Goal: Use online tool/utility: Utilize a website feature to perform a specific function

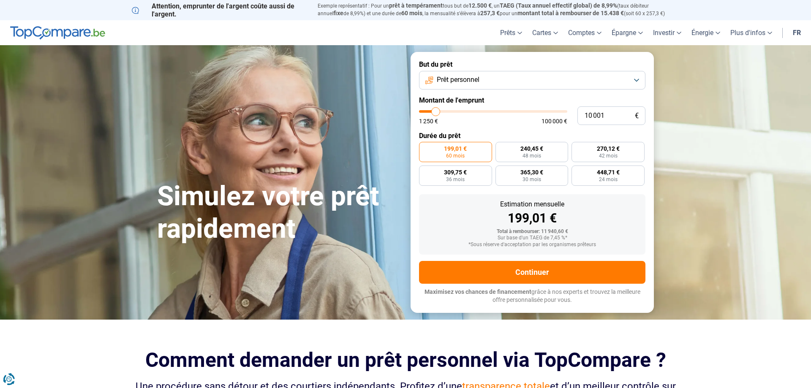
type input "11 500"
type input "11500"
type input "11 750"
type input "11750"
type input "12 500"
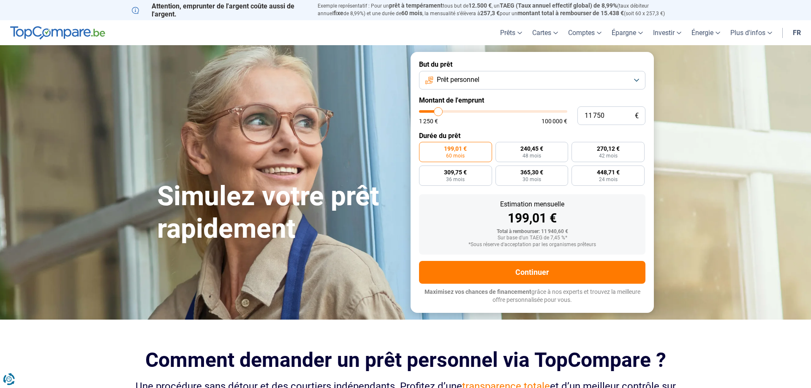
type input "12500"
type input "13 000"
type input "13000"
type input "13 250"
type input "13250"
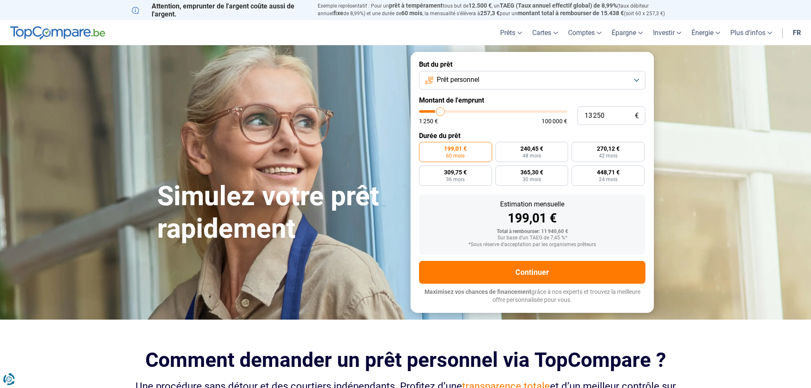
type input "14 000"
type input "14000"
type input "14 750"
type input "14750"
type input "15 750"
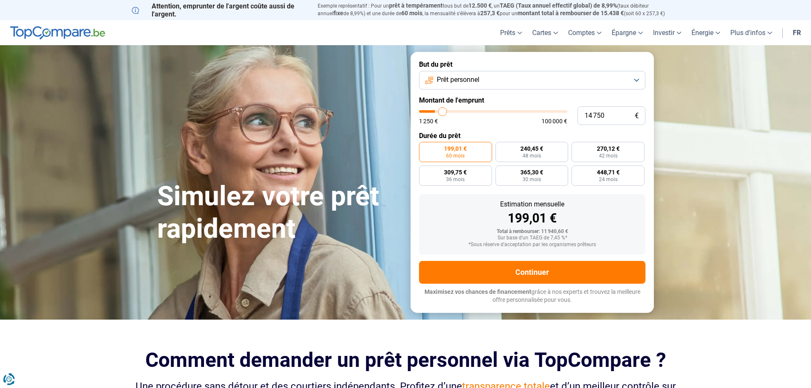
type input "15750"
type input "16 750"
type input "16750"
type input "17 500"
type input "17500"
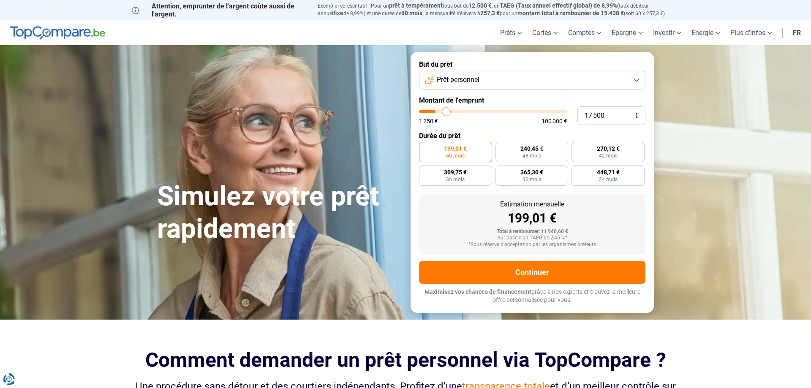
type input "18 250"
type input "18250"
type input "18 750"
type input "18750"
type input "19 250"
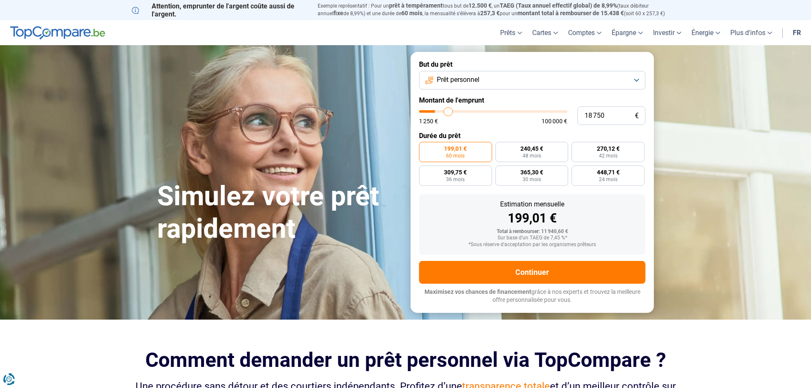
type input "19250"
type input "20 250"
type input "20250"
type input "20 750"
type input "20750"
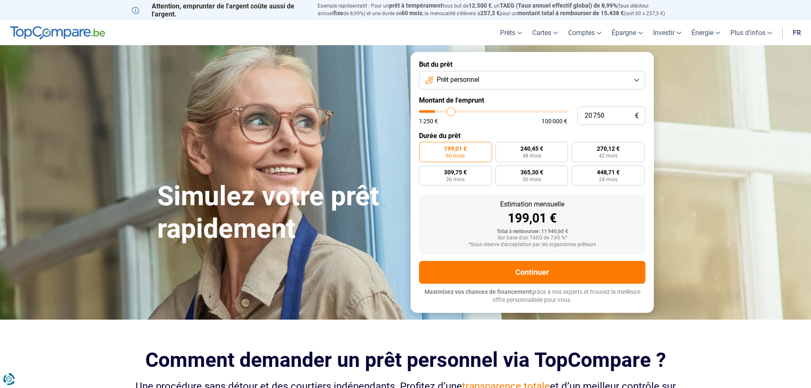
type input "21 750"
type input "21750"
type input "22 500"
type input "22500"
type input "23 500"
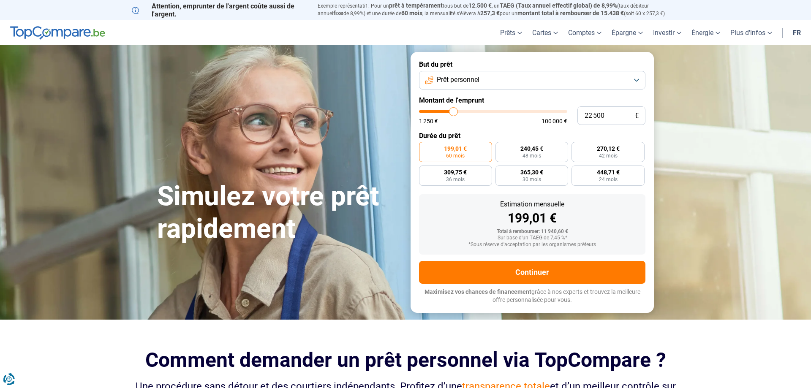
type input "23500"
type input "24 750"
type input "24750"
type input "25 000"
type input "25000"
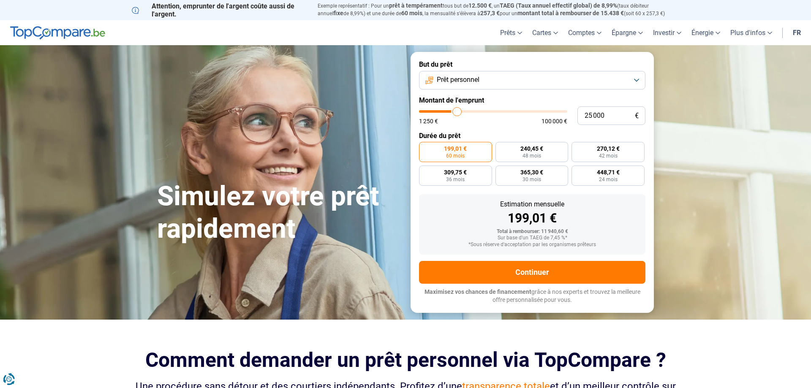
type input "25 250"
type input "25250"
type input "25 500"
type input "25500"
type input "26 000"
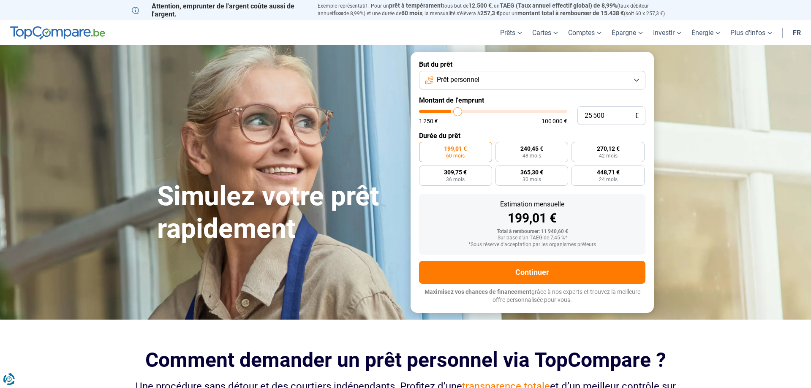
type input "26000"
type input "26 250"
type input "26250"
type input "26 500"
type input "26500"
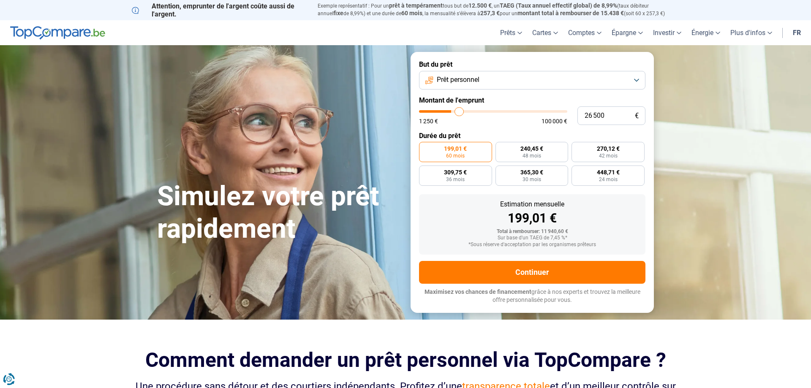
type input "27 000"
type input "27000"
type input "27 500"
type input "27500"
type input "27 750"
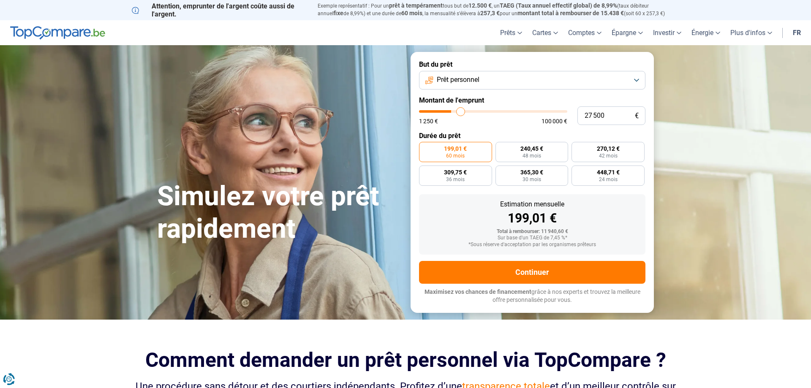
type input "27750"
type input "28 000"
type input "28000"
type input "28 500"
type input "28500"
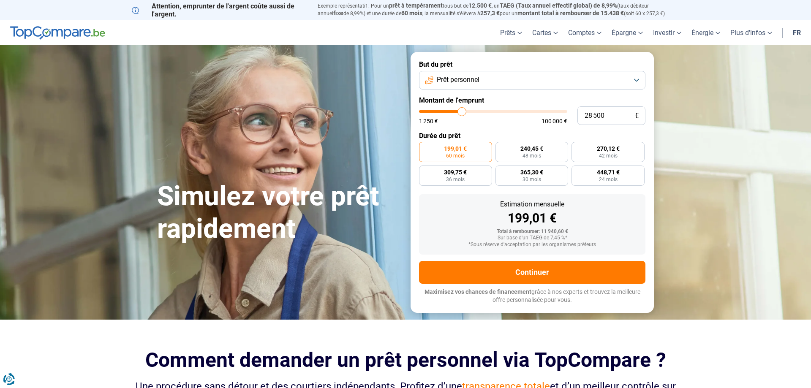
type input "29 000"
type input "29000"
type input "29 500"
type input "29500"
type input "30 500"
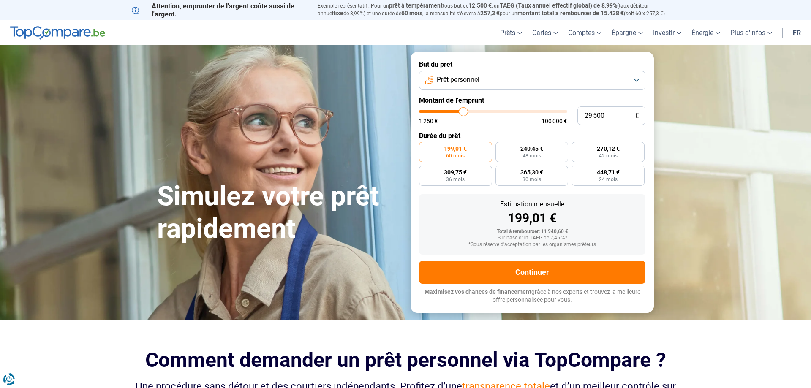
type input "30500"
type input "31 250"
type input "31250"
type input "32 000"
type input "32000"
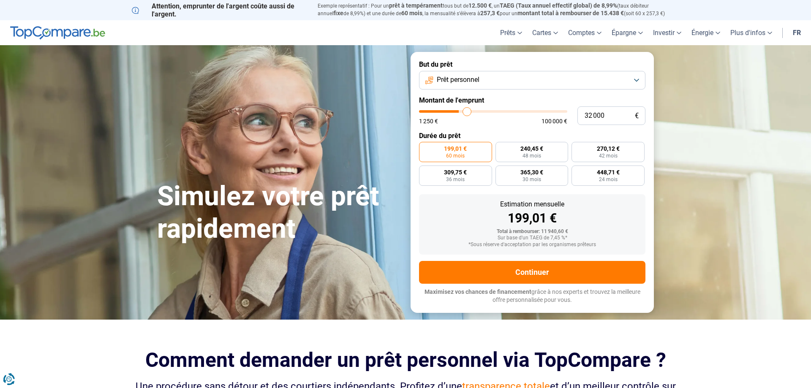
type input "33 000"
type input "33000"
type input "33 750"
type input "33750"
type input "34 500"
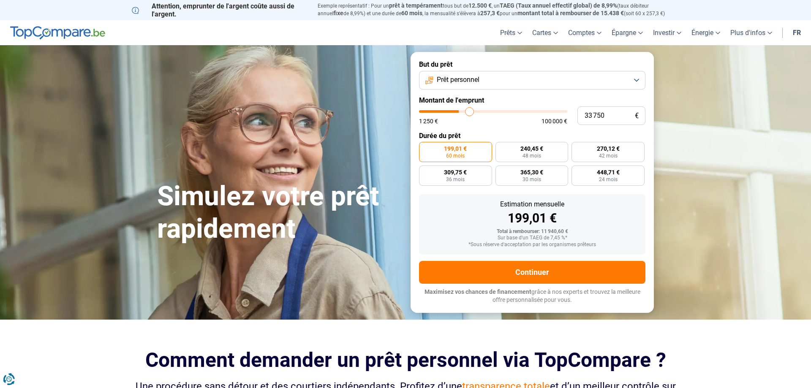
type input "34500"
type input "35 000"
type input "35000"
type input "35 500"
type input "35500"
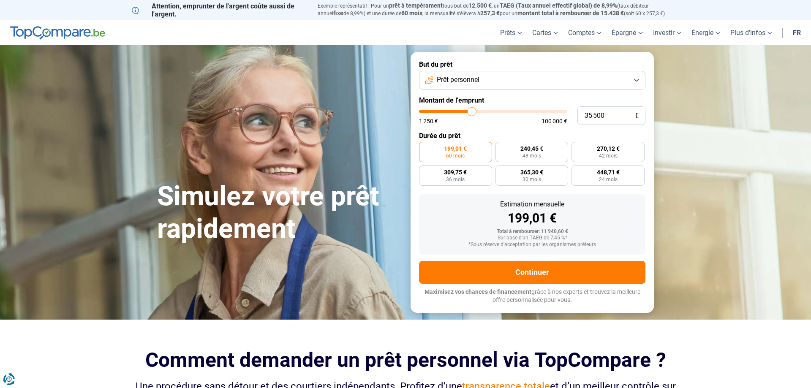
type input "35 750"
type input "35750"
type input "36 500"
type input "36500"
type input "37 000"
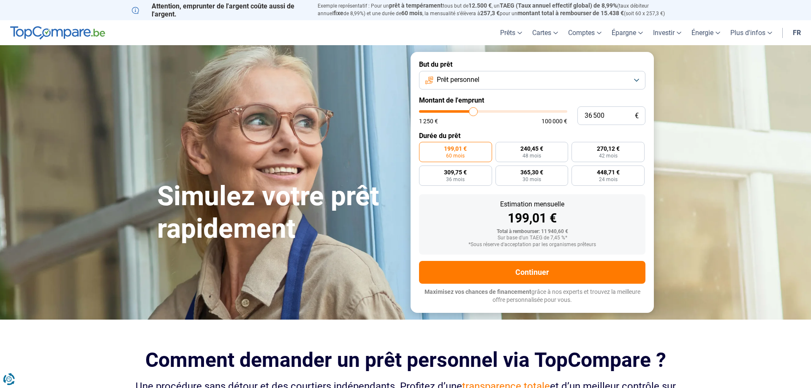
type input "37000"
type input "38 250"
type input "38250"
type input "40 000"
type input "40000"
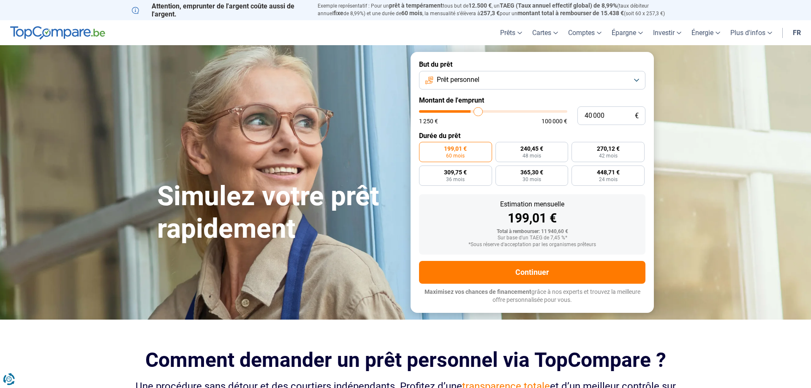
type input "41 500"
type input "41500"
type input "43 750"
type input "43750"
type input "44 500"
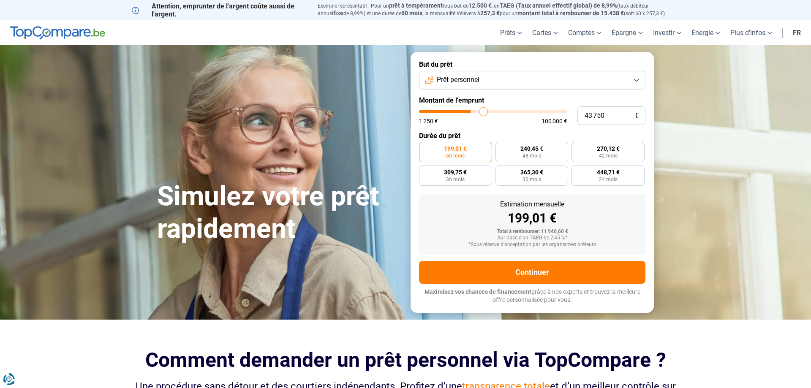
type input "44500"
type input "45 250"
type input "45250"
type input "45 750"
type input "45750"
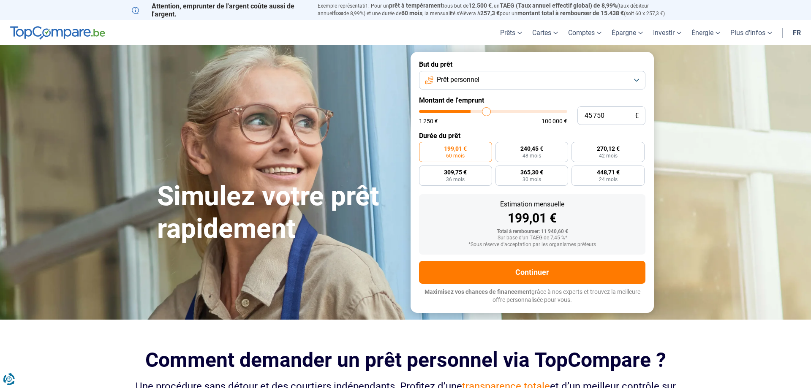
type input "46 000"
type input "46000"
type input "46 250"
type input "46250"
type input "46 750"
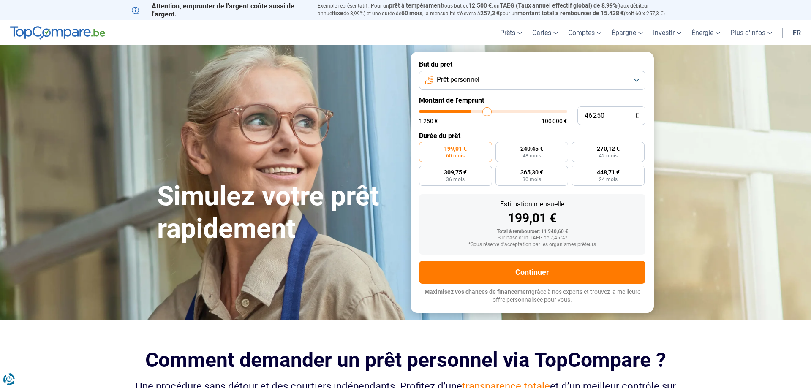
type input "46750"
type input "47 250"
type input "47250"
type input "47 750"
type input "47750"
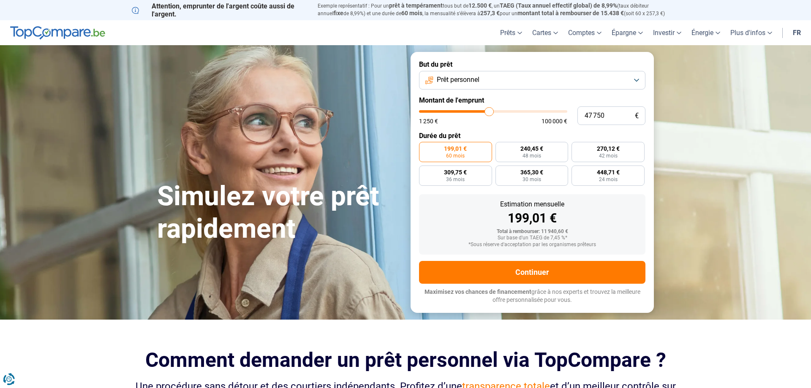
type input "48 000"
type input "48000"
type input "48 750"
type input "48750"
type input "49 000"
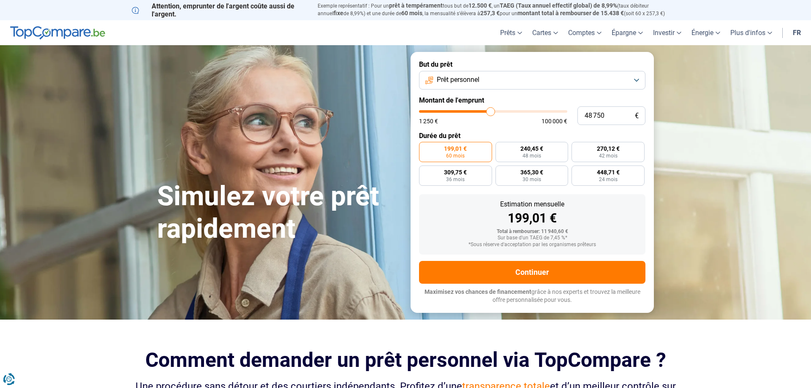
type input "49000"
type input "49 250"
type input "49250"
type input "49 500"
type input "49500"
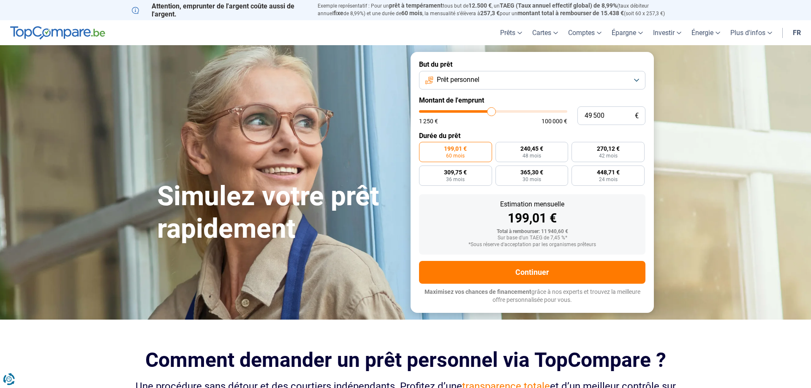
type input "49 750"
type input "49750"
type input "50 250"
drag, startPoint x: 438, startPoint y: 110, endPoint x: 493, endPoint y: 113, distance: 54.6
type input "50250"
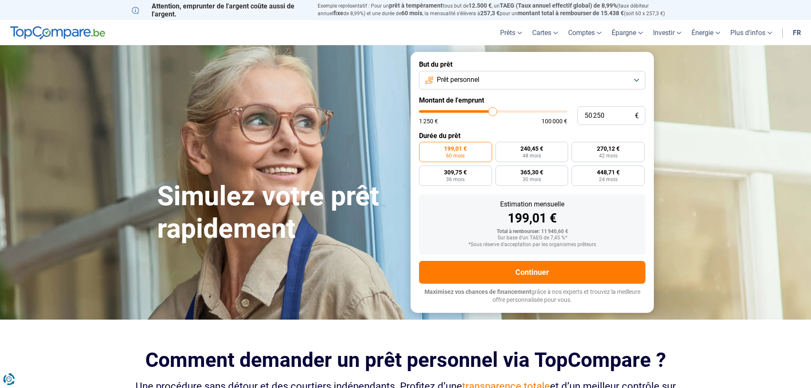
click at [493, 113] on input "range" at bounding box center [493, 111] width 148 height 3
radio input "false"
type input "50 750"
type input "50750"
type input "50 250"
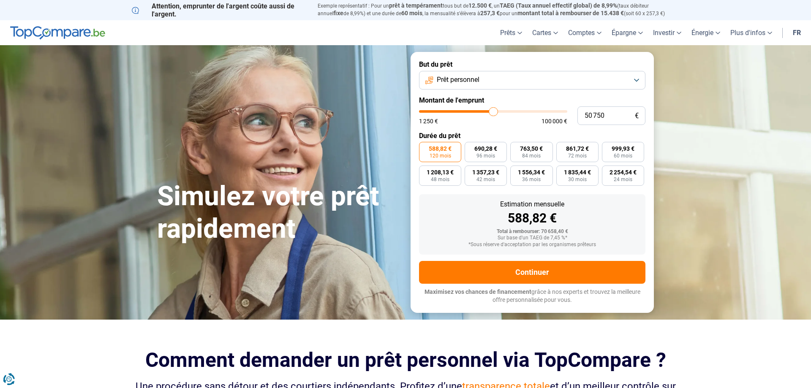
type input "50250"
type input "49 750"
type input "49750"
type input "49 500"
type input "49500"
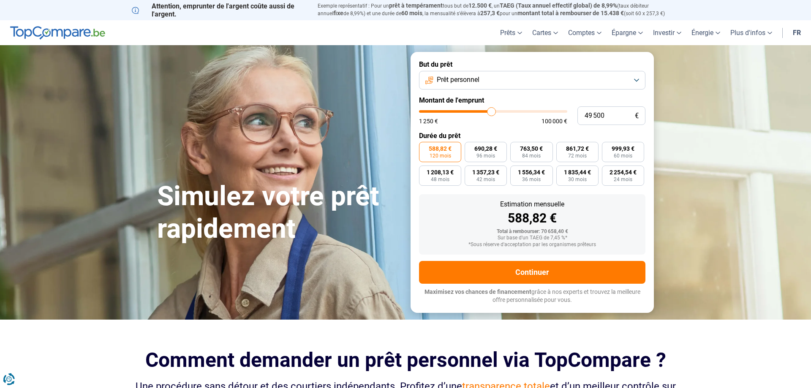
type input "49 250"
type input "49250"
type input "48 750"
type input "48750"
type input "48 250"
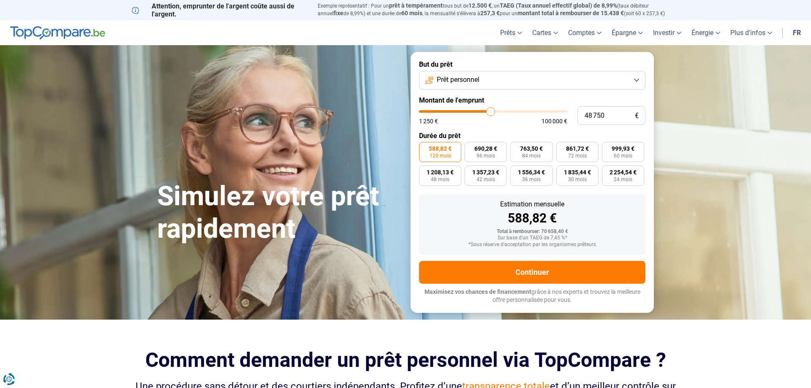
type input "48250"
type input "48 000"
type input "48000"
type input "47 750"
type input "47750"
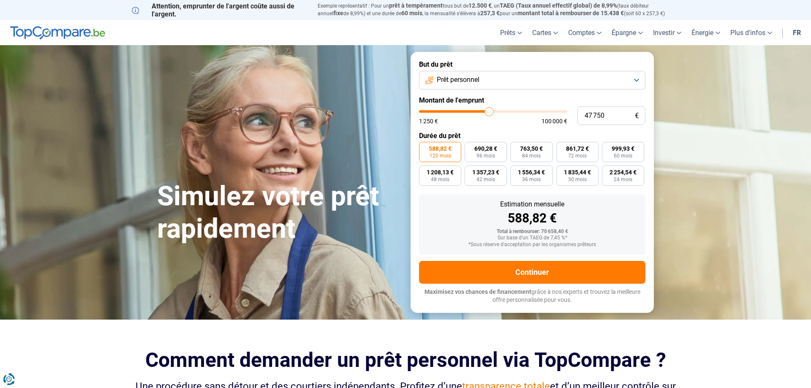
type input "47 500"
type input "47500"
type input "47 250"
type input "47250"
type input "46 750"
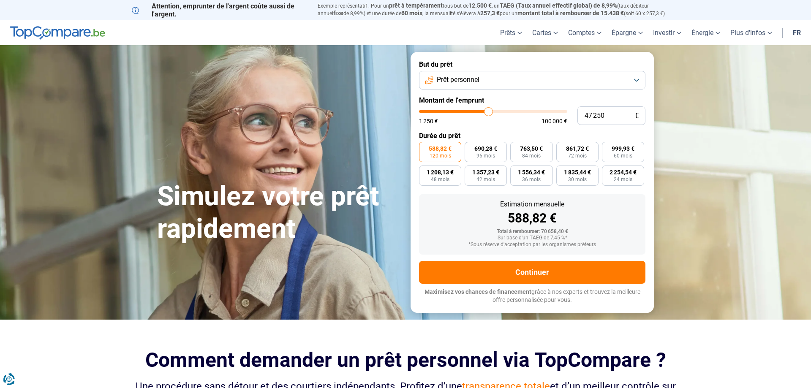
type input "46750"
type input "46 500"
type input "46500"
type input "46 250"
type input "46250"
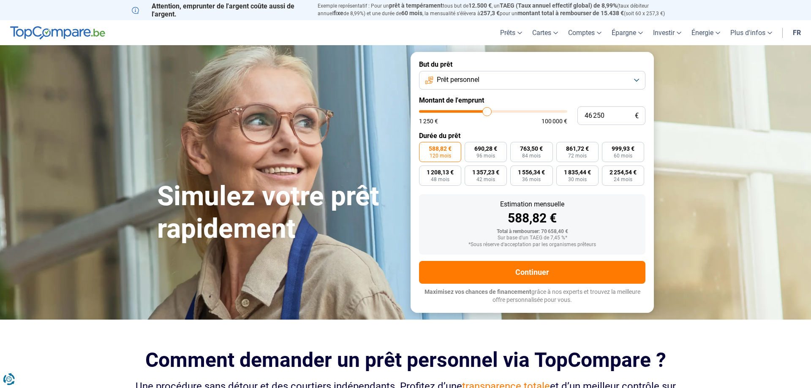
type input "46 000"
type input "46000"
type input "45 750"
type input "45750"
type input "45 250"
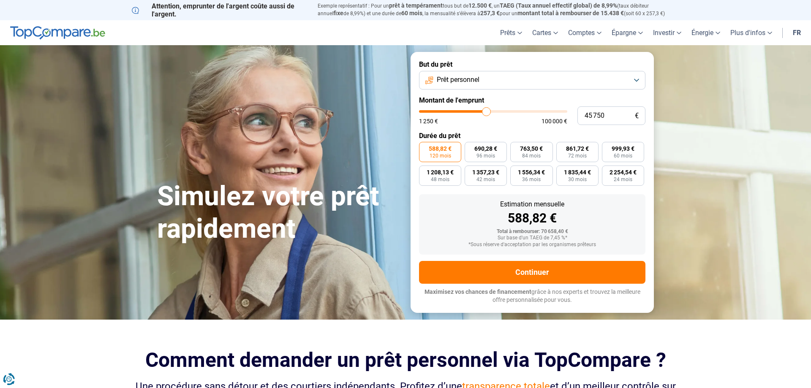
type input "45250"
type input "45 000"
type input "45000"
type input "44 750"
type input "44750"
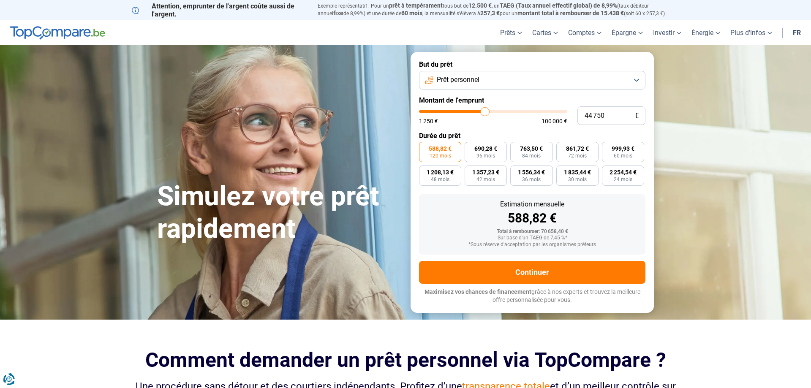
type input "44 500"
type input "44500"
type input "44 250"
drag, startPoint x: 494, startPoint y: 110, endPoint x: 484, endPoint y: 112, distance: 9.5
type input "44250"
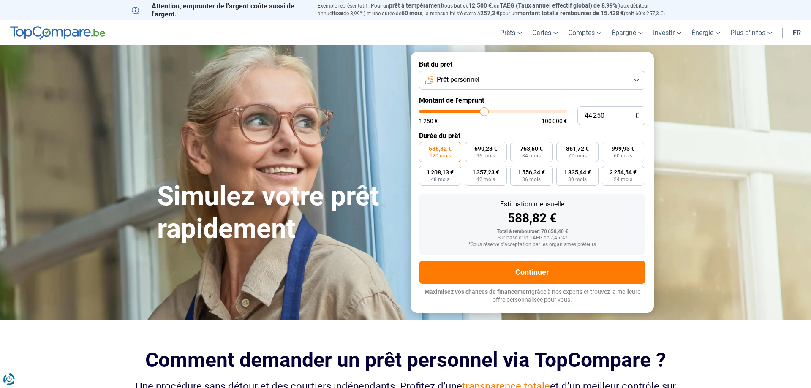
click at [484, 112] on input "range" at bounding box center [493, 111] width 148 height 3
click at [627, 151] on span "880,53 €" at bounding box center [623, 149] width 23 height 6
click at [608, 148] on input "880,53 € 60 mois" at bounding box center [604, 144] width 5 height 5
radio input "true"
